Goal: Task Accomplishment & Management: Manage account settings

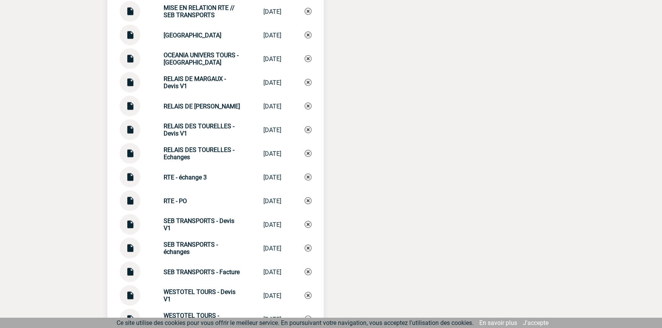
scroll to position [2029, 0]
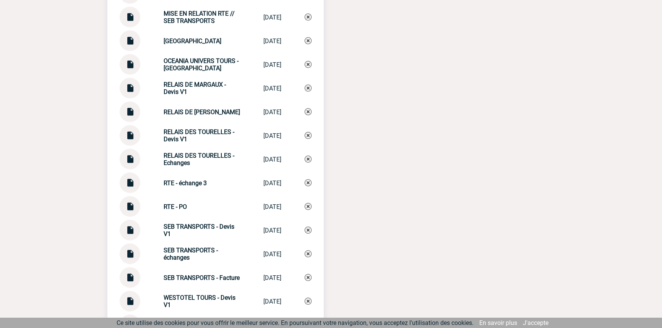
click at [183, 185] on strong "RTE - échange 3" at bounding box center [185, 183] width 43 height 7
click at [183, 184] on strong "RTE - échange 3" at bounding box center [185, 183] width 43 height 7
click at [184, 184] on strong "RTE - échange 3" at bounding box center [185, 183] width 43 height 7
copy div "RTE - échange 3 RTE - échange 3"
click at [308, 183] on img at bounding box center [308, 183] width 7 height 7
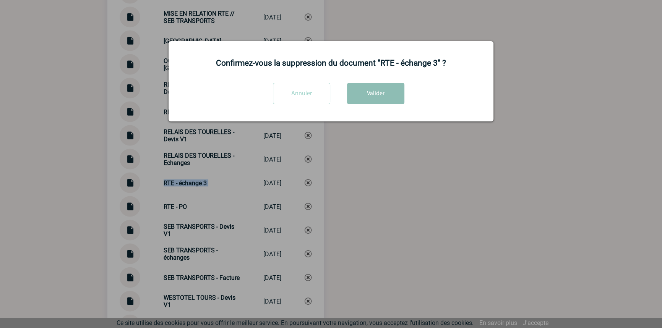
drag, startPoint x: 378, startPoint y: 88, endPoint x: 372, endPoint y: 97, distance: 11.2
click at [378, 89] on button "Valider" at bounding box center [375, 93] width 57 height 21
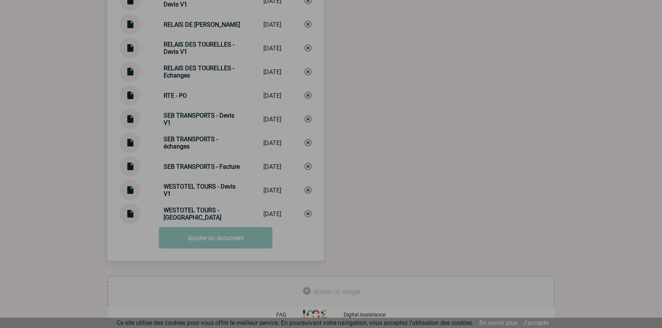
scroll to position [2121, 0]
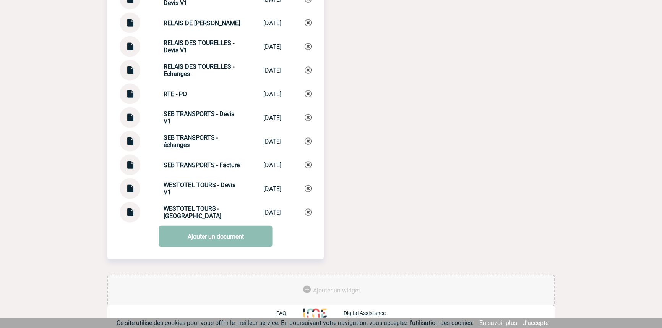
click at [205, 245] on link "Ajouter un document" at bounding box center [216, 236] width 114 height 21
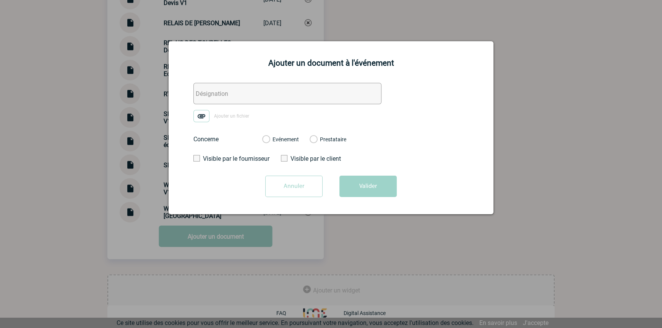
click at [233, 90] on input "text" at bounding box center [287, 93] width 188 height 21
paste input "RTE - échange 3"
type input "RTE - échange 3"
click at [195, 117] on img at bounding box center [201, 116] width 16 height 12
click at [0, 0] on input "Ajouter un fichier" at bounding box center [0, 0] width 0 height 0
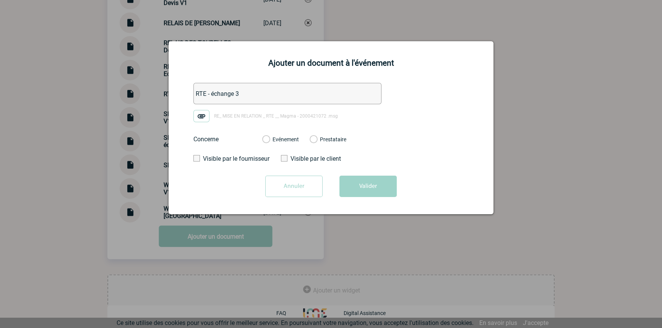
click at [269, 140] on label "Evénement" at bounding box center [265, 139] width 7 height 7
click at [0, 0] on input "Evénement" at bounding box center [0, 0] width 0 height 0
click at [356, 183] on button "Valider" at bounding box center [367, 186] width 57 height 21
